Goal: Communication & Community: Answer question/provide support

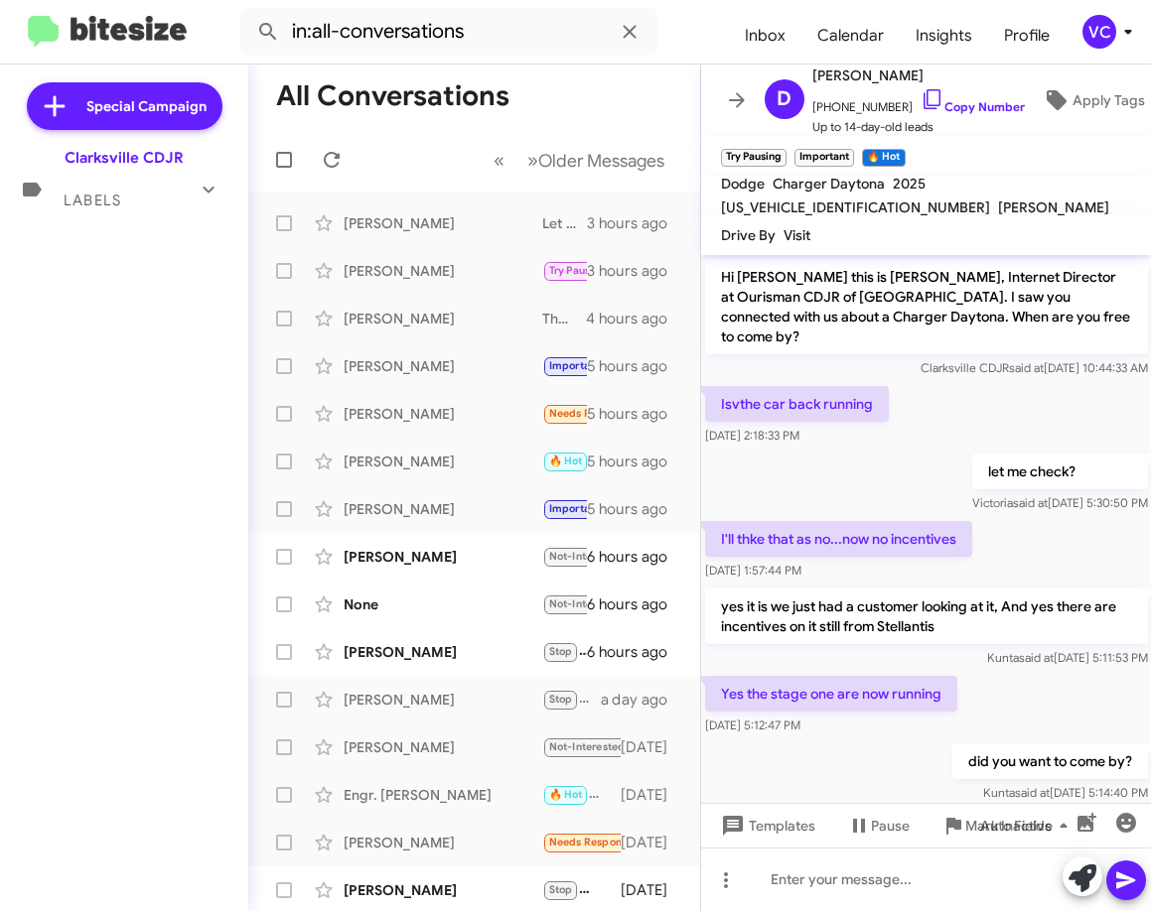
scroll to position [869, 0]
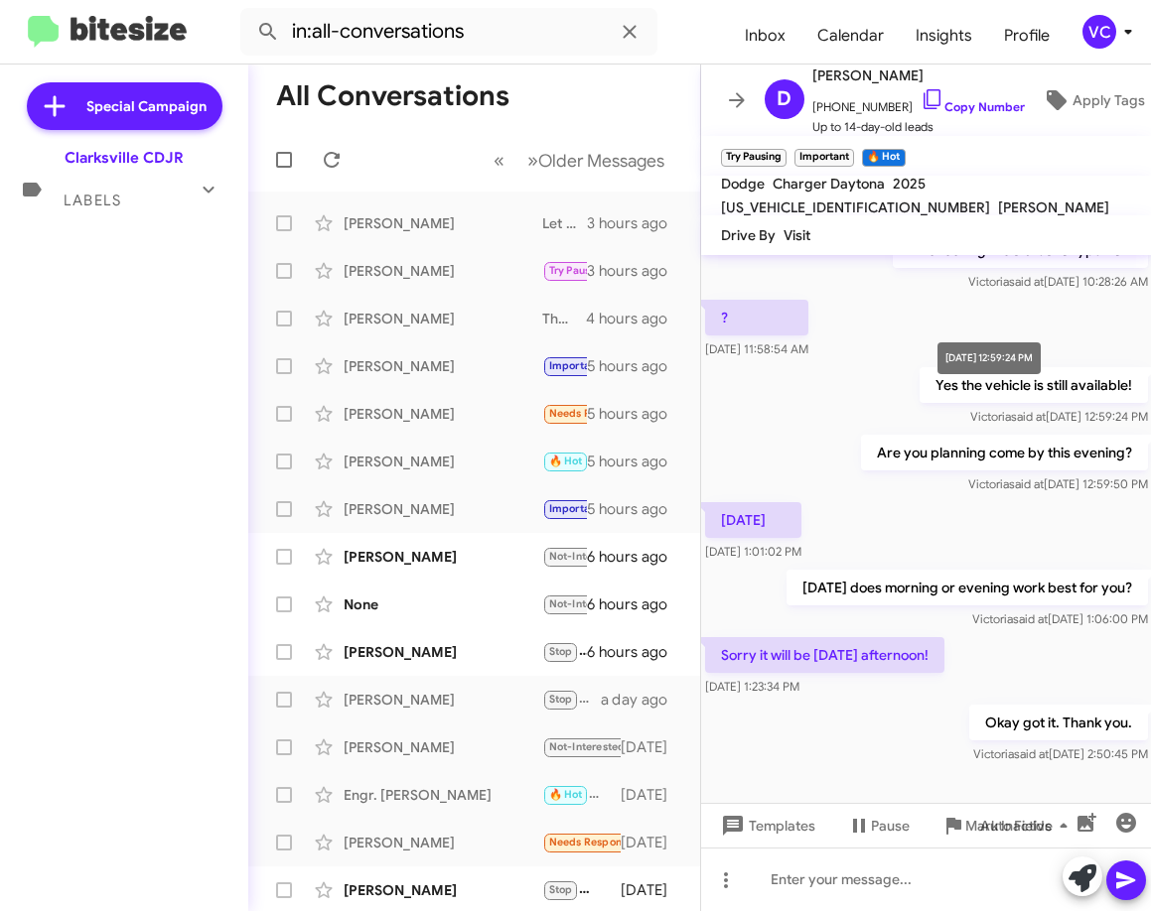
click at [1044, 435] on p "Are you planning come by this evening?" at bounding box center [1003, 453] width 287 height 36
drag, startPoint x: 210, startPoint y: 684, endPoint x: 169, endPoint y: 487, distance: 201.0
click at [203, 685] on div "Special Campaign Clarksville CDJR Labels Inbox (2) Needs Response All Conversat…" at bounding box center [124, 484] width 248 height 839
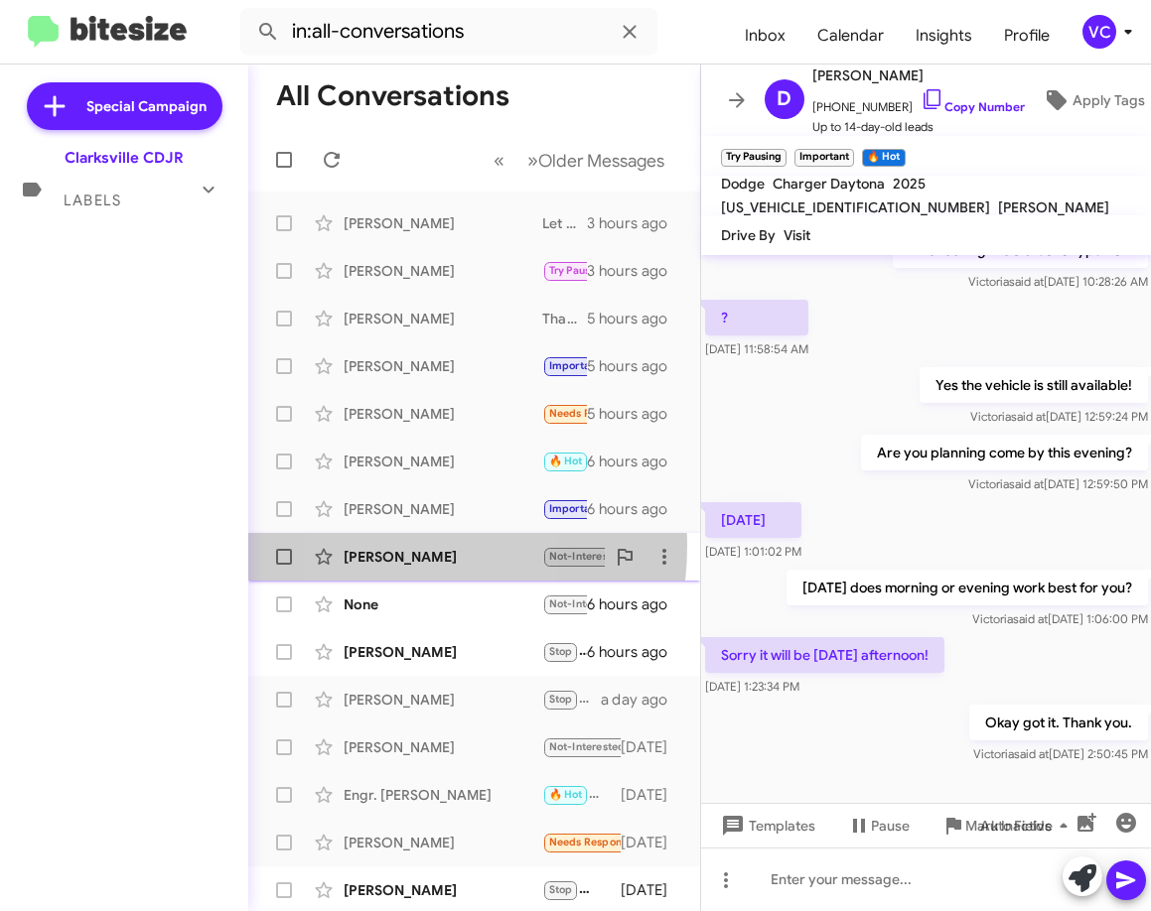
click at [369, 545] on div "[PERSON_NAME] Not-Interested Don't need anything thanks 6 hours ago" at bounding box center [474, 557] width 420 height 40
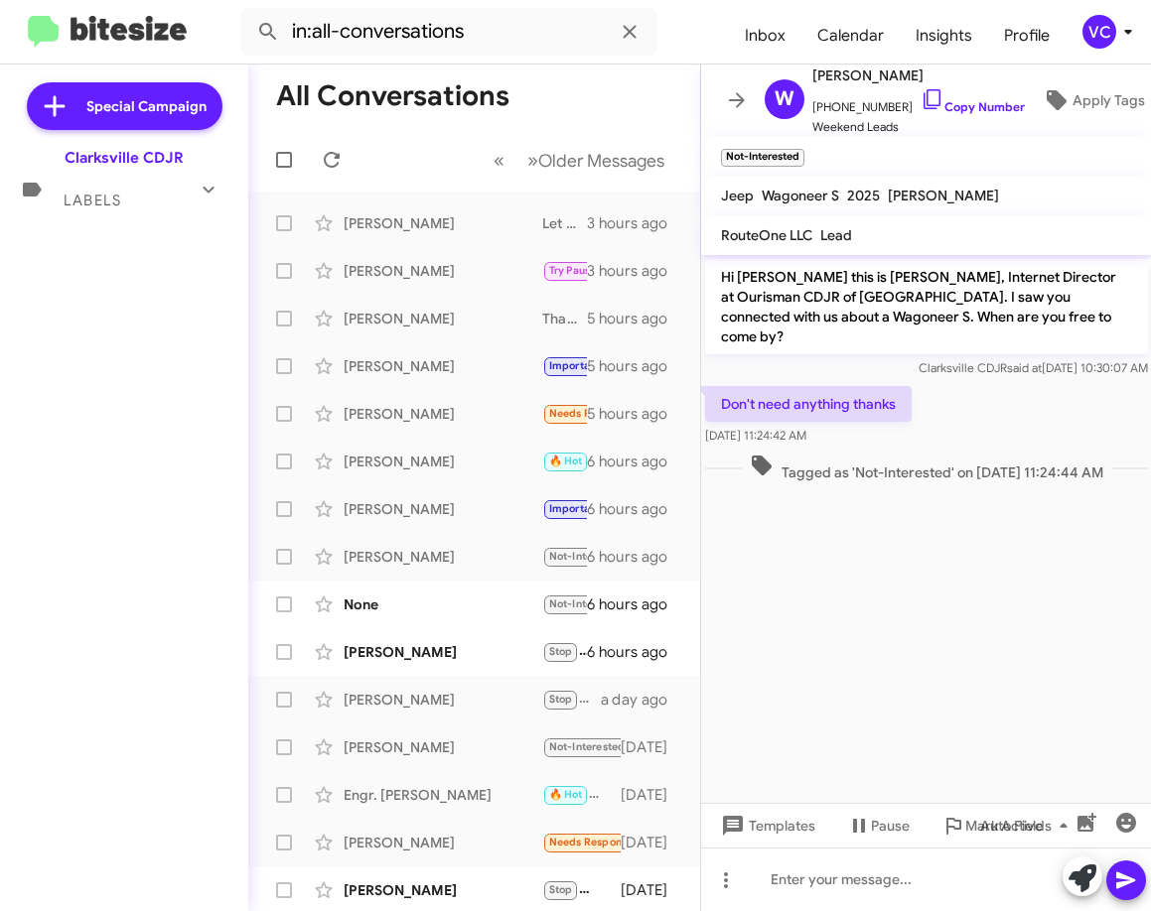
click at [47, 561] on div "Special Campaign Clarksville CDJR Labels Inbox (1) Needs Response All Conversat…" at bounding box center [124, 484] width 248 height 839
click at [818, 613] on cdk-virtual-scroll-viewport "Hi [PERSON_NAME] this is [PERSON_NAME], Internet Director at Ourisman CDJR of […" at bounding box center [926, 529] width 451 height 548
click at [982, 588] on cdk-virtual-scroll-viewport "Hi [PERSON_NAME] this is [PERSON_NAME], Internet Director at Ourisman CDJR of […" at bounding box center [926, 529] width 451 height 548
click at [947, 358] on div "Hi [PERSON_NAME] this is [PERSON_NAME], Internet Director at Ourisman CDJR of […" at bounding box center [926, 318] width 451 height 127
drag, startPoint x: 926, startPoint y: 577, endPoint x: 904, endPoint y: 579, distance: 21.9
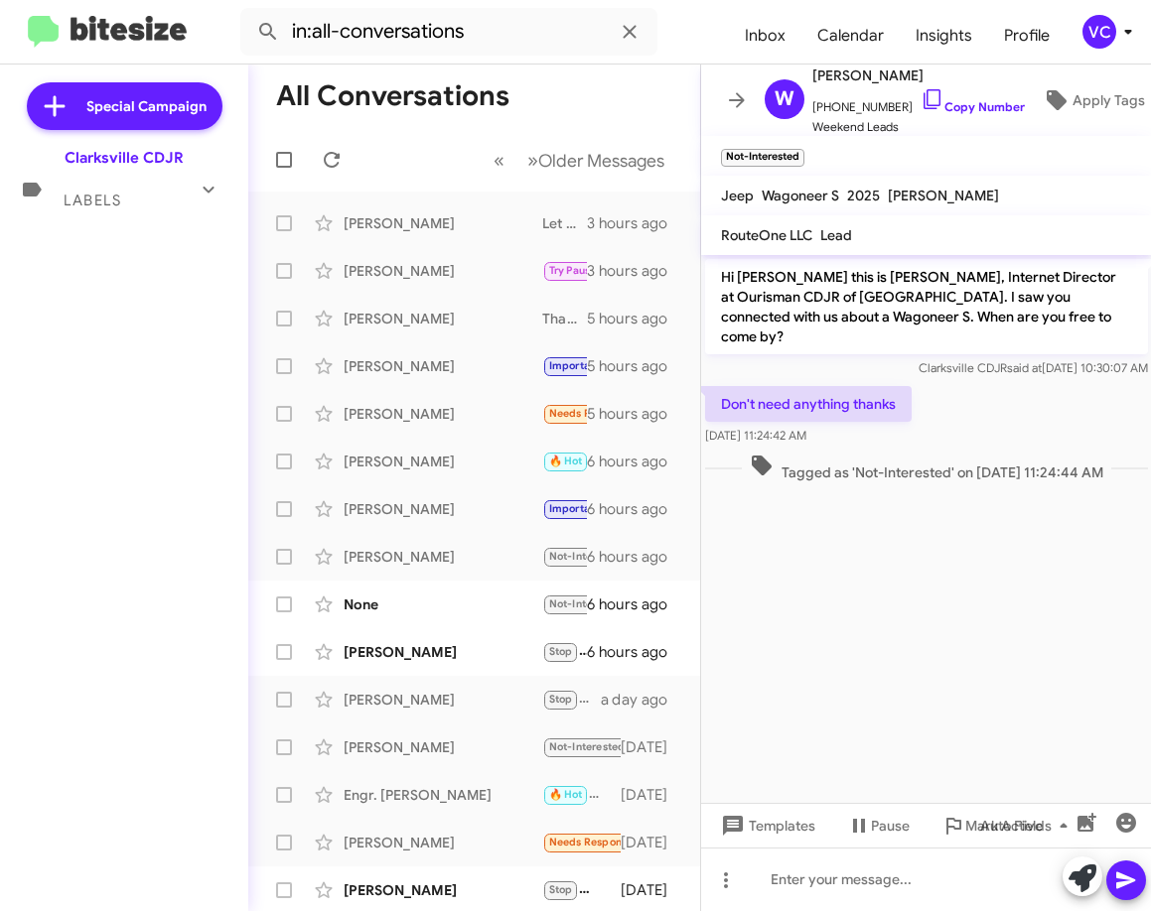
click at [923, 579] on cdk-virtual-scroll-viewport "Hi [PERSON_NAME] this is [PERSON_NAME], Internet Director at Ourisman CDJR of […" at bounding box center [926, 529] width 451 height 548
click at [886, 586] on cdk-virtual-scroll-viewport "Hi [PERSON_NAME] this is [PERSON_NAME], Internet Director at Ourisman CDJR of […" at bounding box center [926, 529] width 451 height 548
click at [965, 106] on link "Copy Number" at bounding box center [972, 106] width 104 height 15
click at [1120, 670] on cdk-virtual-scroll-viewport "Hi [PERSON_NAME] this is [PERSON_NAME], Internet Director at Ourisman CDJR of […" at bounding box center [926, 529] width 451 height 548
click at [1029, 619] on cdk-virtual-scroll-viewport "Hi [PERSON_NAME] this is [PERSON_NAME], Internet Director at Ourisman CDJR of […" at bounding box center [926, 529] width 451 height 548
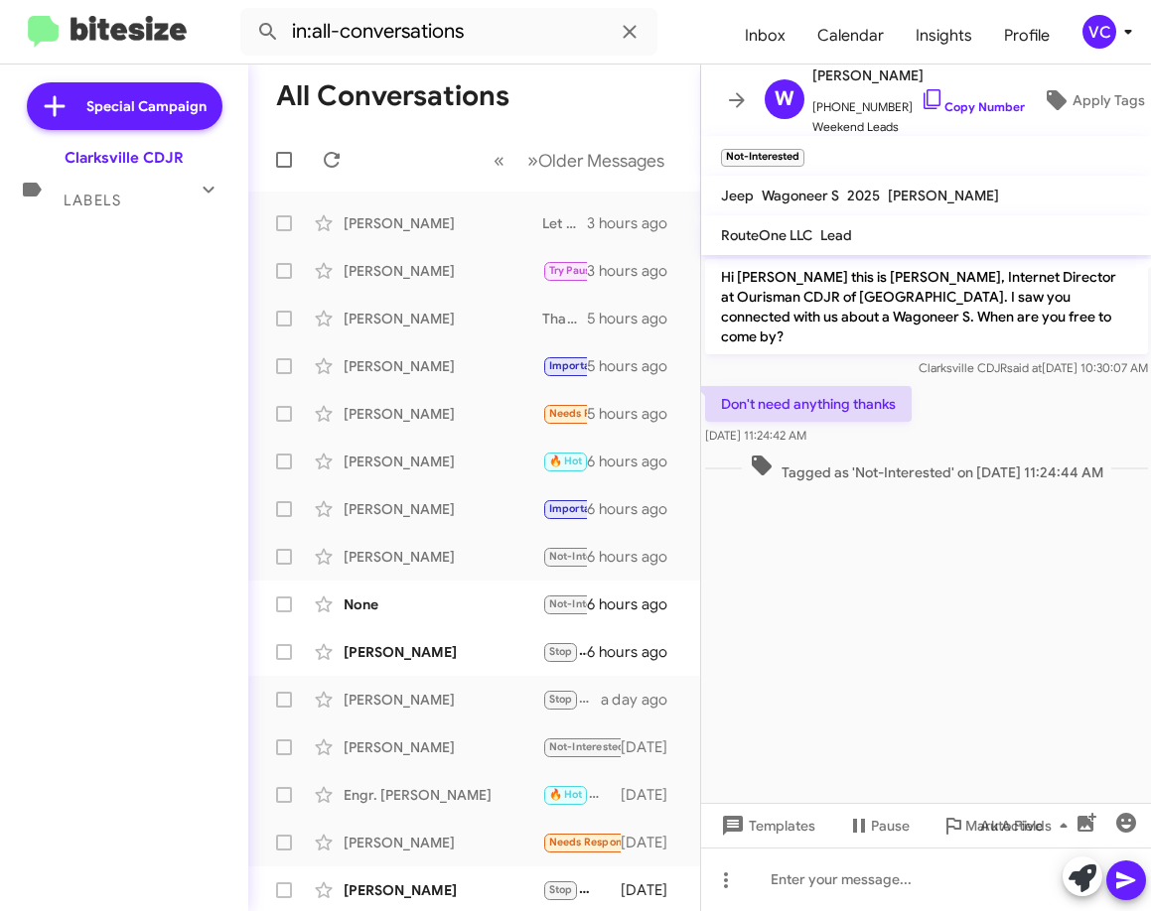
click at [926, 636] on cdk-virtual-scroll-viewport "Hi [PERSON_NAME] this is [PERSON_NAME], Internet Director at Ourisman CDJR of […" at bounding box center [926, 529] width 451 height 548
click at [921, 643] on cdk-virtual-scroll-viewport "Hi [PERSON_NAME] this is [PERSON_NAME], Internet Director at Ourisman CDJR of […" at bounding box center [926, 529] width 451 height 548
click at [987, 560] on cdk-virtual-scroll-viewport "Hi [PERSON_NAME] this is [PERSON_NAME], Internet Director at Ourisman CDJR of […" at bounding box center [926, 529] width 451 height 548
click at [981, 577] on cdk-virtual-scroll-viewport "Hi [PERSON_NAME] this is [PERSON_NAME], Internet Director at Ourisman CDJR of […" at bounding box center [926, 529] width 451 height 548
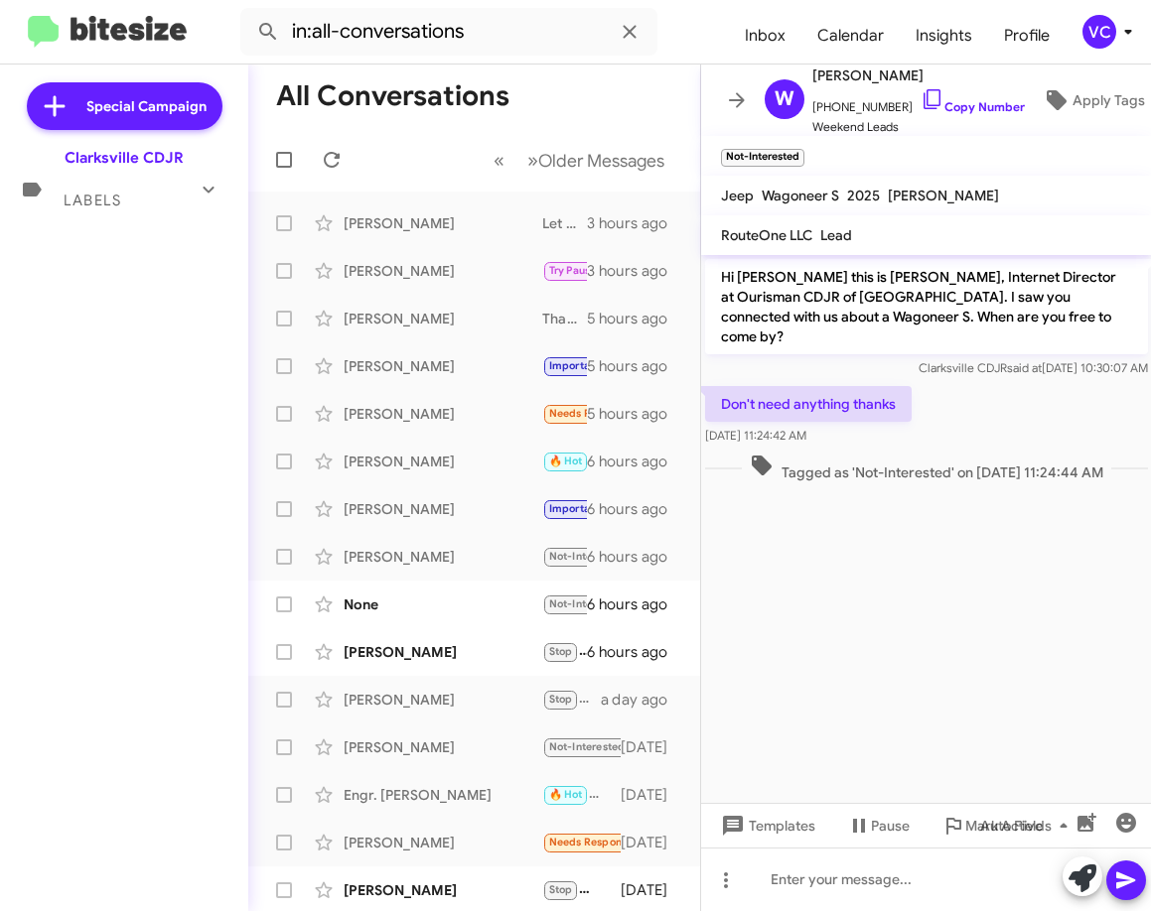
click at [981, 577] on cdk-virtual-scroll-viewport "Hi [PERSON_NAME] this is [PERSON_NAME], Internet Director at Ourisman CDJR of […" at bounding box center [926, 529] width 451 height 548
click at [923, 621] on cdk-virtual-scroll-viewport "Hi [PERSON_NAME] this is [PERSON_NAME], Internet Director at Ourisman CDJR of […" at bounding box center [926, 529] width 451 height 548
